Goal: Information Seeking & Learning: Learn about a topic

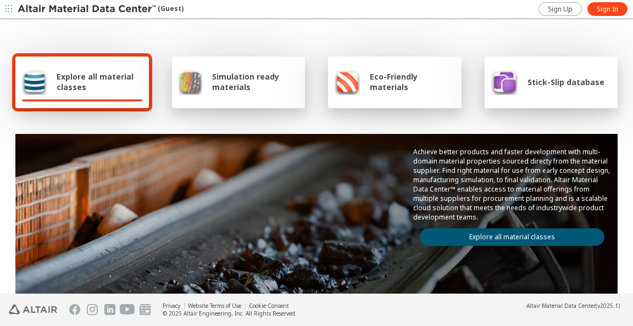
click at [501, 228] on link "Explore all material classes" at bounding box center [512, 237] width 185 height 18
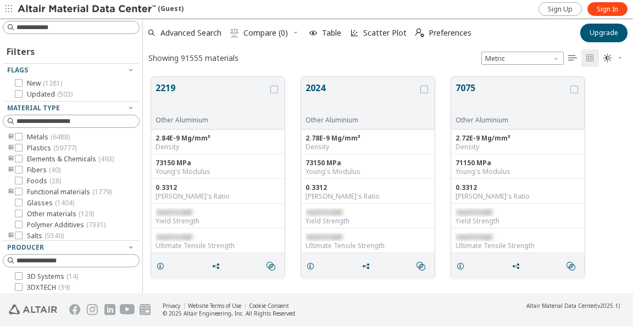
scroll to position [226, 490]
click at [604, 6] on span "Sign In" at bounding box center [606, 8] width 21 height 9
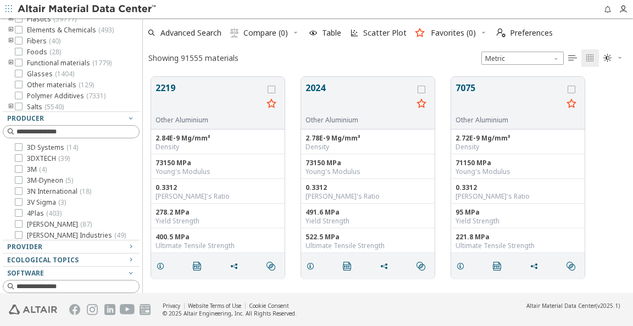
scroll to position [180, 0]
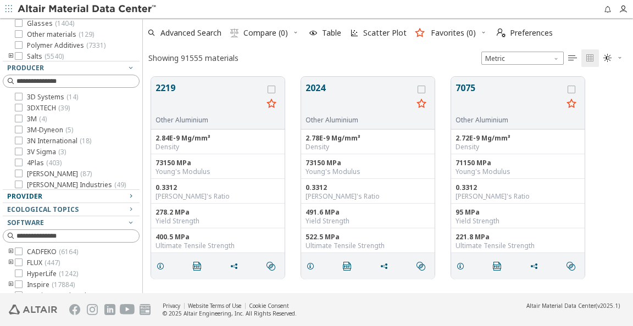
click at [129, 195] on icon "button" at bounding box center [130, 195] width 9 height 9
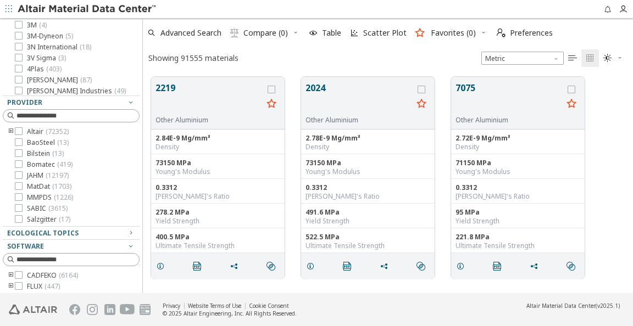
scroll to position [0, 1]
click at [19, 220] on icon at bounding box center [19, 219] width 8 height 8
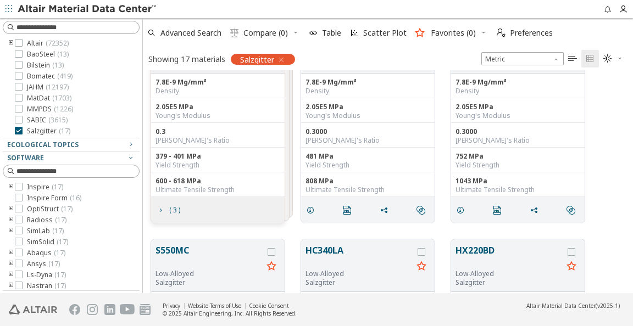
scroll to position [61, 0]
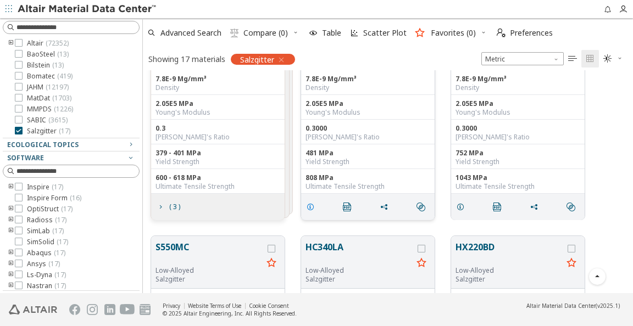
click at [308, 204] on icon "grid" at bounding box center [310, 206] width 9 height 9
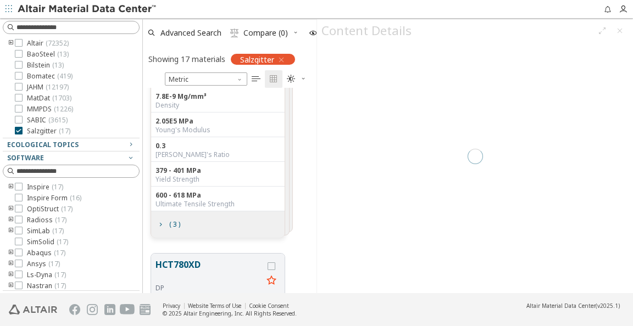
scroll to position [206, 174]
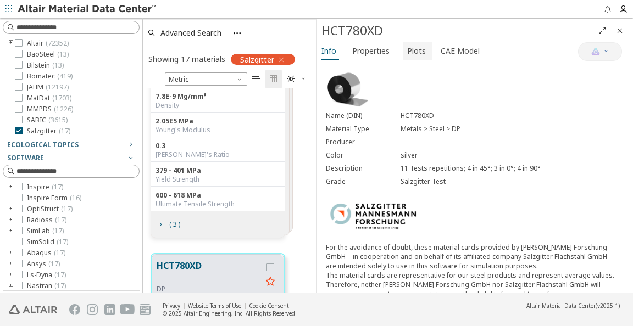
click at [410, 51] on span "Plots" at bounding box center [416, 51] width 19 height 18
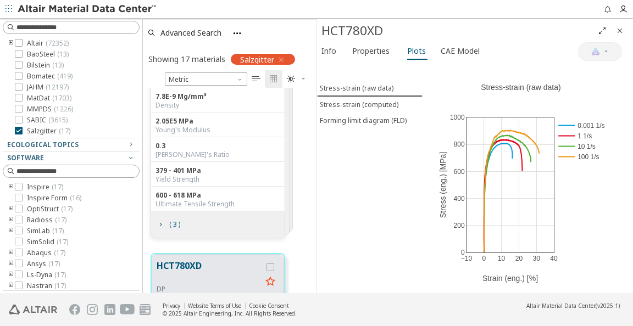
click at [600, 31] on icon "Full Screen" at bounding box center [601, 30] width 9 height 9
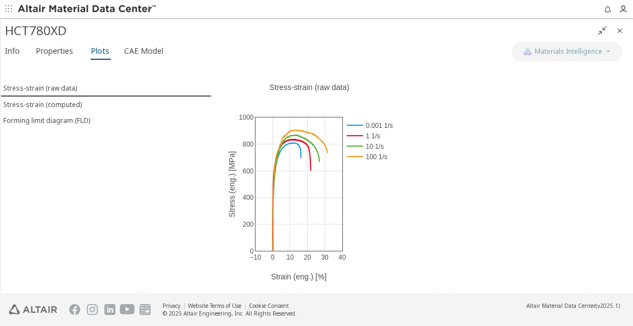
click at [600, 30] on icon "" at bounding box center [601, 30] width 9 height 9
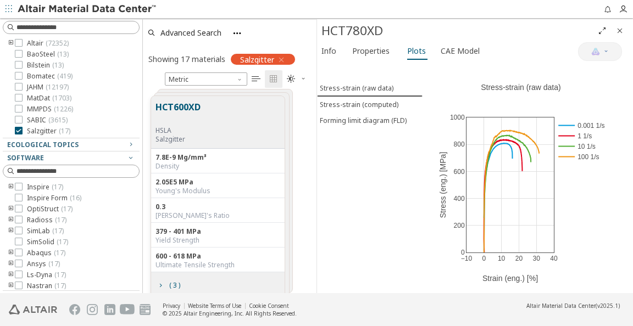
scroll to position [1, 1]
